Goal: Information Seeking & Learning: Learn about a topic

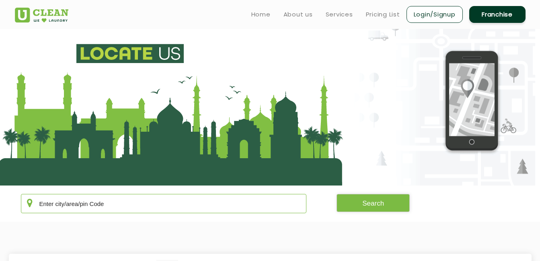
click at [121, 198] on input "text" at bounding box center [164, 203] width 286 height 19
type input "500007"
click at [364, 209] on button "Search" at bounding box center [373, 203] width 73 height 18
click at [378, 18] on link "Pricing List" at bounding box center [383, 15] width 34 height 10
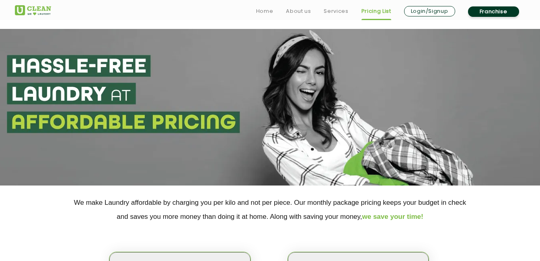
scroll to position [161, 0]
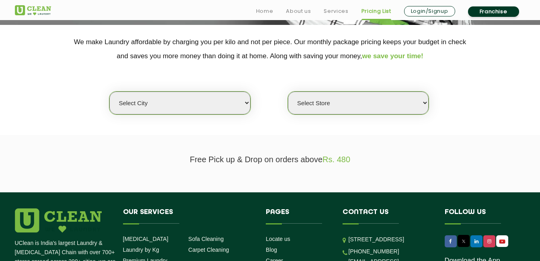
click at [236, 103] on select "Select city [GEOGRAPHIC_DATA] [GEOGRAPHIC_DATA] [GEOGRAPHIC_DATA] [GEOGRAPHIC_D…" at bounding box center [179, 103] width 141 height 23
select select "5"
click at [109, 92] on select "Select city [GEOGRAPHIC_DATA] [GEOGRAPHIC_DATA] [GEOGRAPHIC_DATA] [GEOGRAPHIC_D…" at bounding box center [179, 103] width 141 height 23
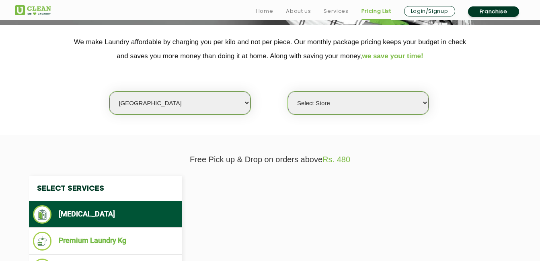
select select "0"
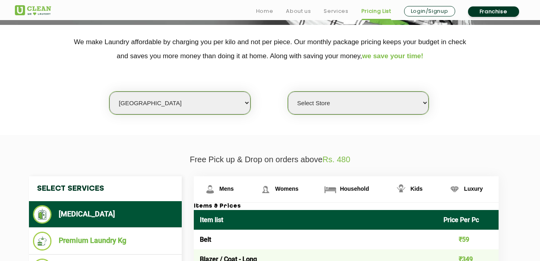
click at [327, 111] on select "Select Store UClean Narsingi UClean Nizampet UClean Sangareddy UClean Gachibowl…" at bounding box center [358, 103] width 141 height 23
click at [460, 129] on section "We make Laundry affordable by charging you per kilo and not per piece. Our mont…" at bounding box center [270, 80] width 540 height 110
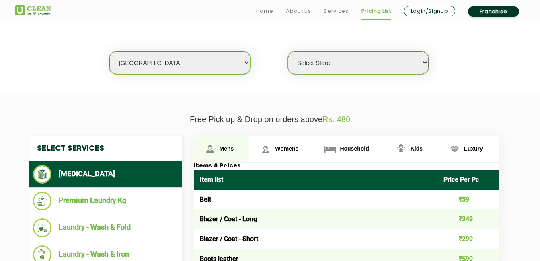
click at [217, 147] on img at bounding box center [210, 149] width 14 height 14
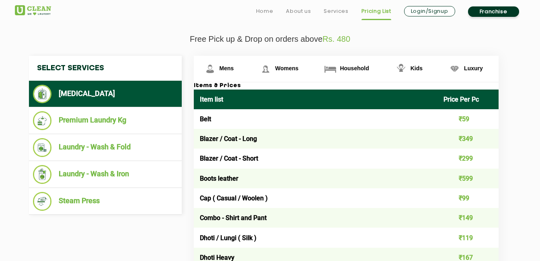
scroll to position [322, 0]
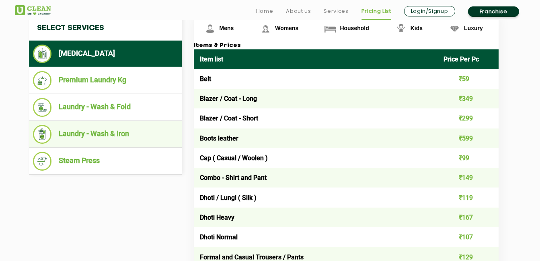
click at [63, 136] on li "Laundry - Wash & Iron" at bounding box center [105, 134] width 145 height 19
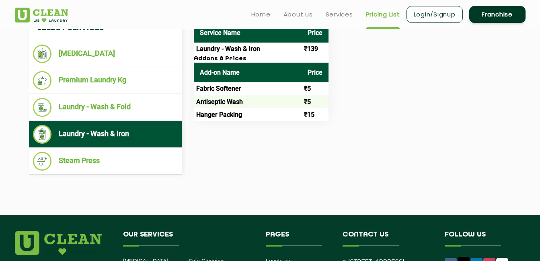
scroll to position [282, 0]
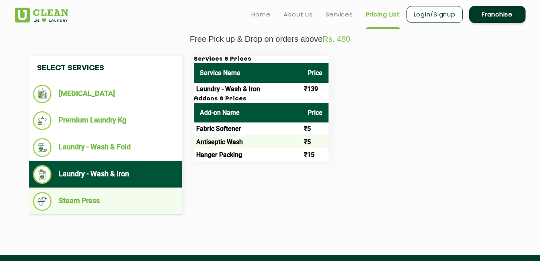
click at [79, 201] on li "Steam Press" at bounding box center [105, 201] width 145 height 19
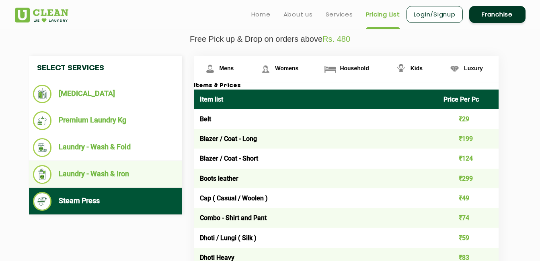
scroll to position [241, 0]
